Goal: Navigation & Orientation: Find specific page/section

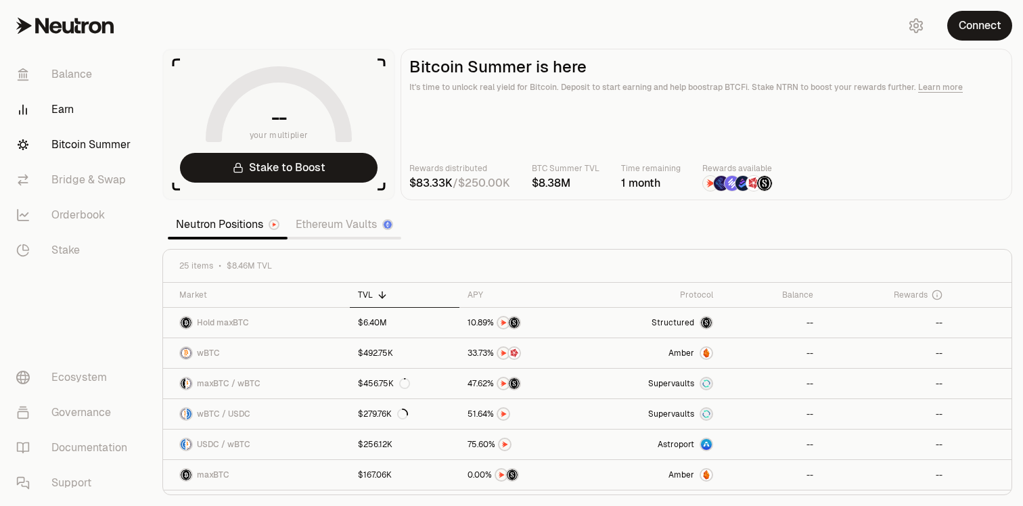
click at [83, 113] on link "Earn" at bounding box center [75, 109] width 141 height 35
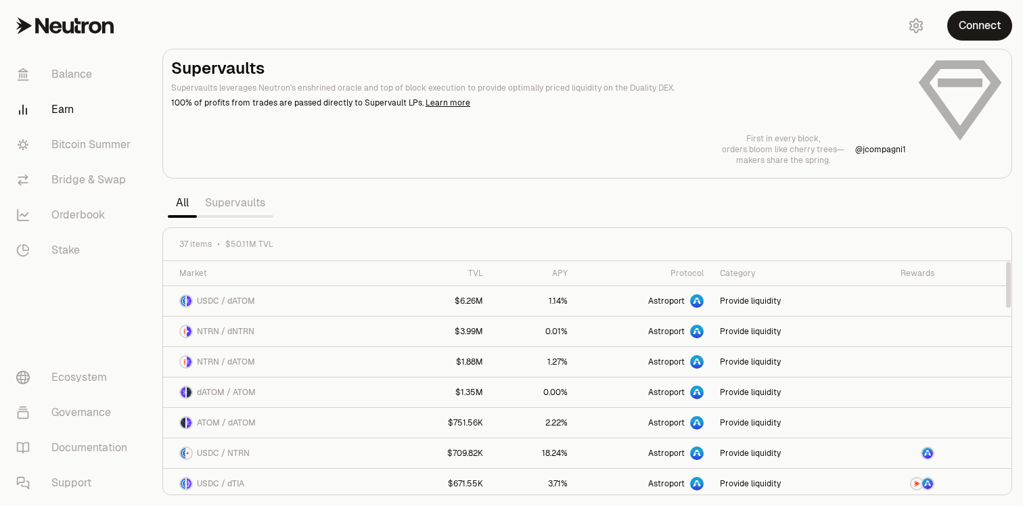
click at [237, 205] on link "Supervaults" at bounding box center [235, 202] width 76 height 27
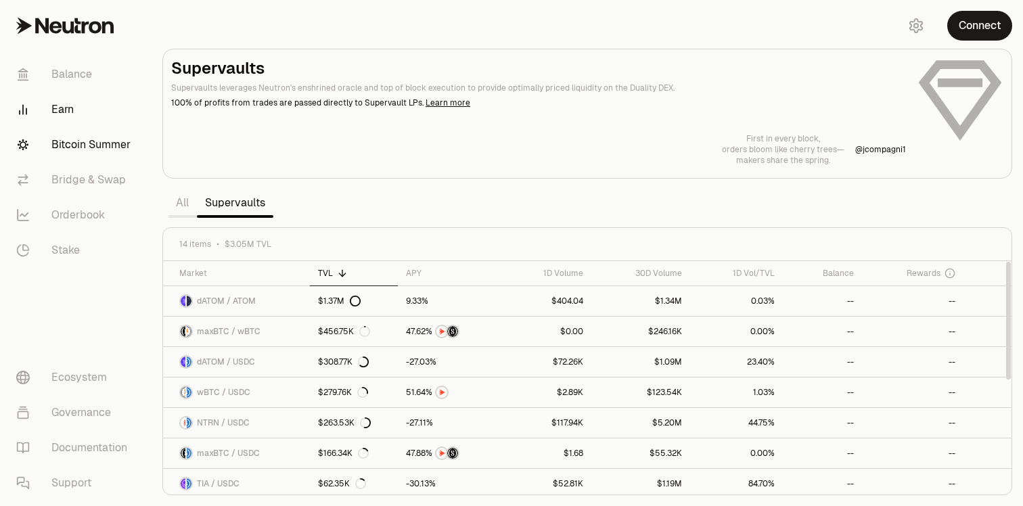
click at [99, 137] on link "Bitcoin Summer" at bounding box center [75, 144] width 141 height 35
